Goal: Find specific page/section: Find specific page/section

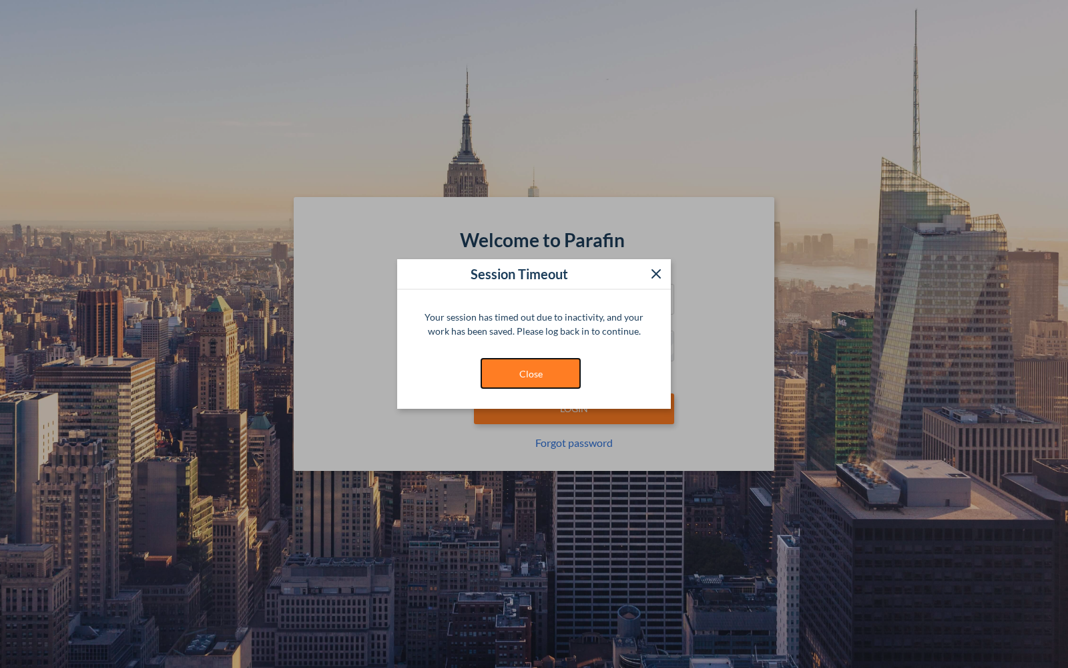
click at [536, 379] on button "Close" at bounding box center [531, 373] width 100 height 31
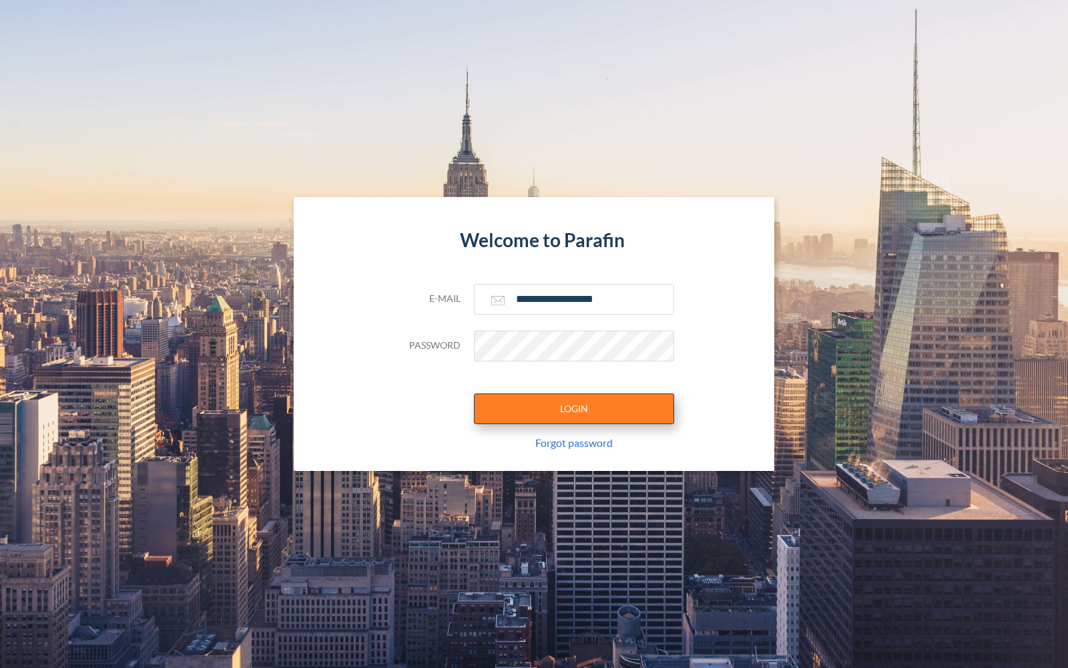
click at [547, 411] on button "LOGIN" at bounding box center [574, 408] width 200 height 31
type input "**********"
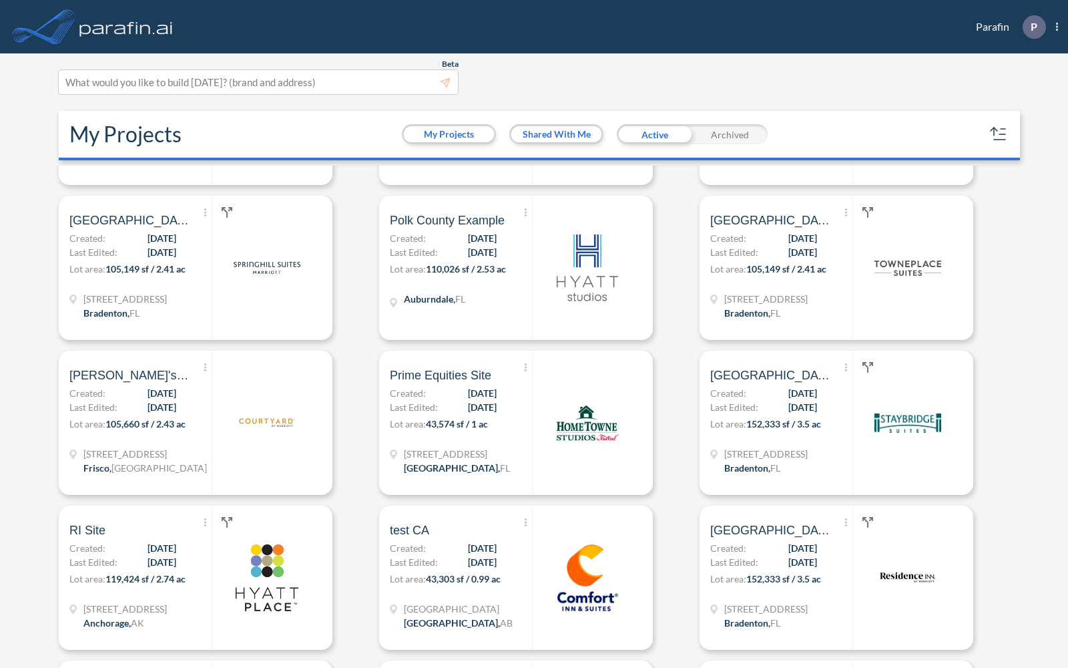
scroll to position [2974, 0]
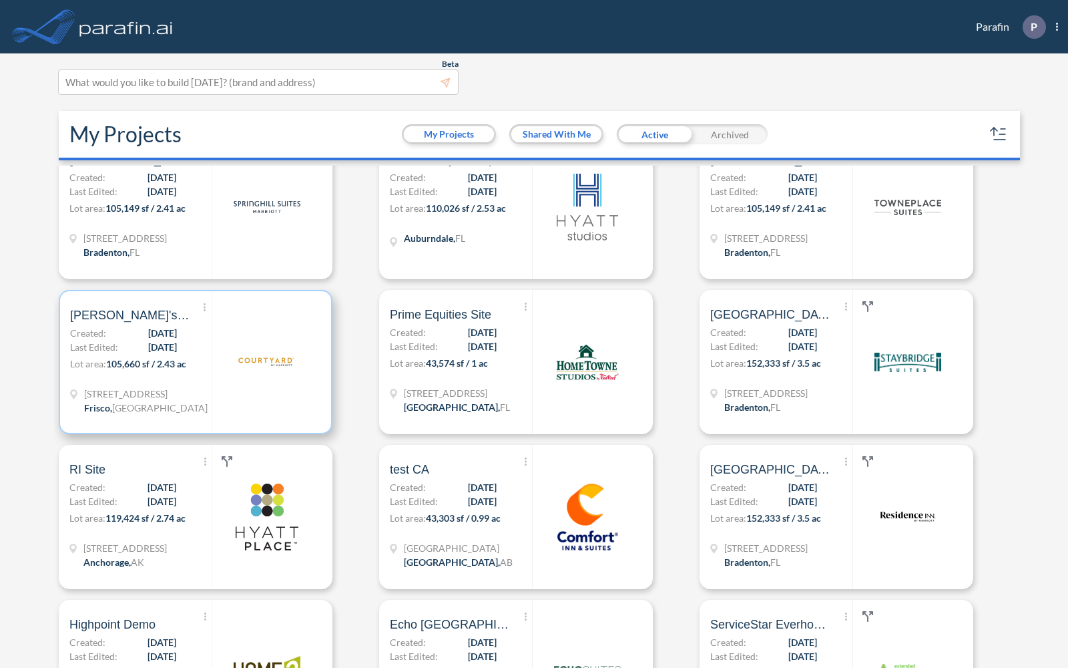
click at [277, 379] on img at bounding box center [266, 361] width 67 height 67
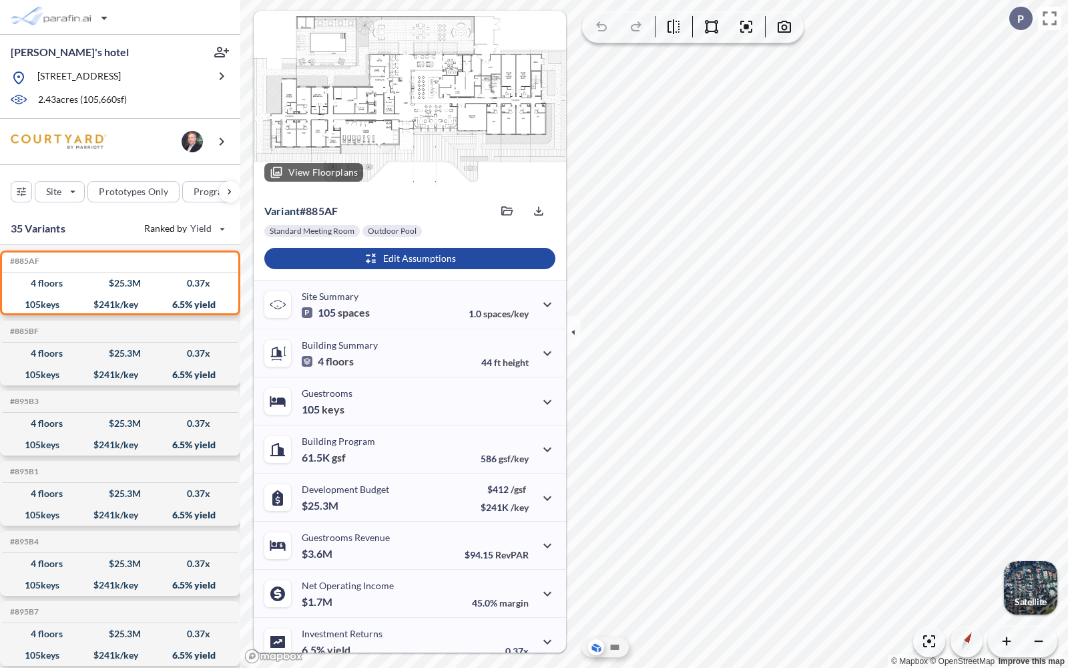
click at [437, 81] on preview at bounding box center [410, 102] width 312 height 182
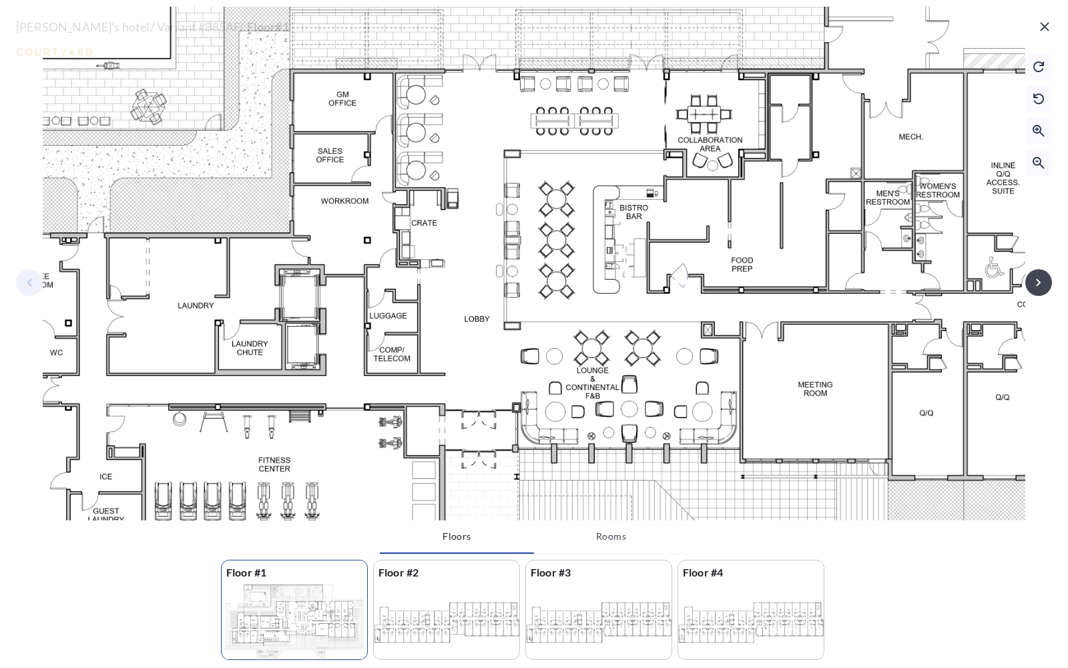
click at [405, 622] on preview at bounding box center [447, 622] width 146 height 76
